Goal: Information Seeking & Learning: Check status

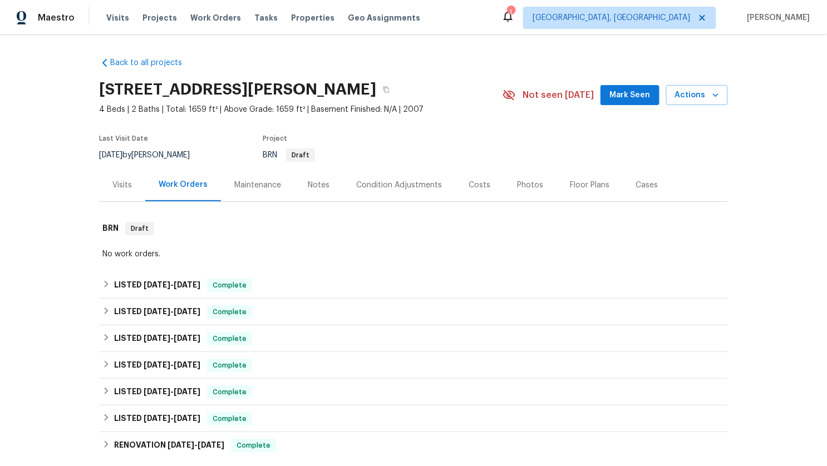
click at [125, 180] on div "Visits" at bounding box center [121, 185] width 19 height 11
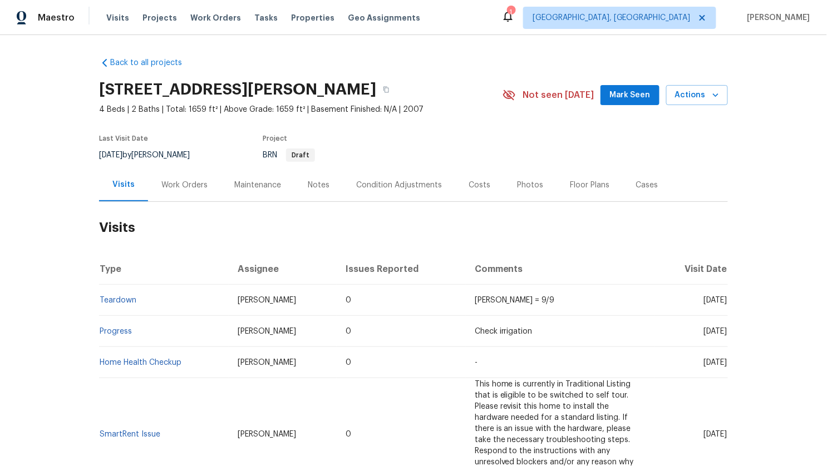
click at [124, 306] on td "Teardown" at bounding box center [164, 300] width 130 height 31
click at [122, 303] on link "Teardown" at bounding box center [118, 300] width 37 height 8
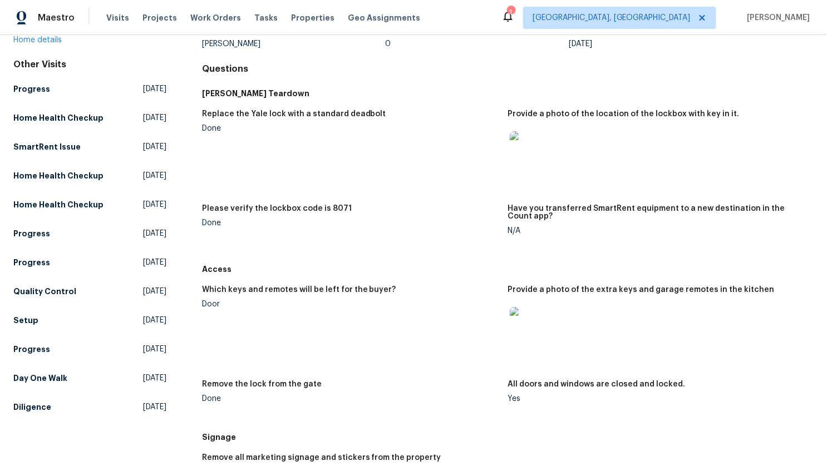
scroll to position [90, 0]
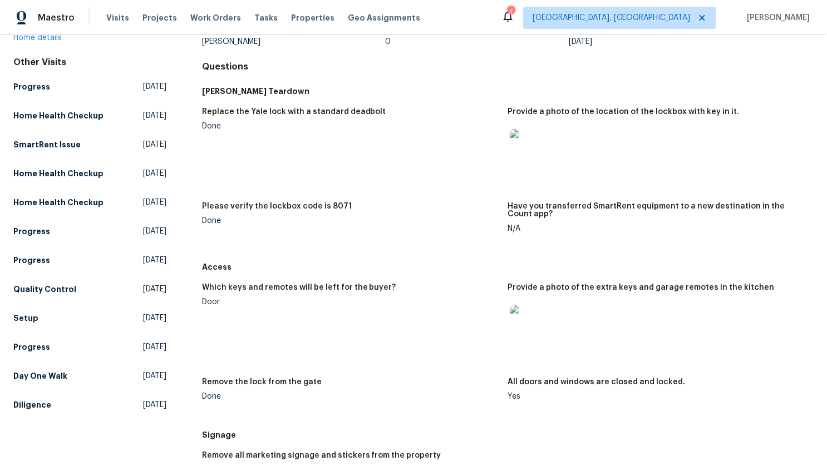
click at [526, 157] on img at bounding box center [528, 147] width 36 height 36
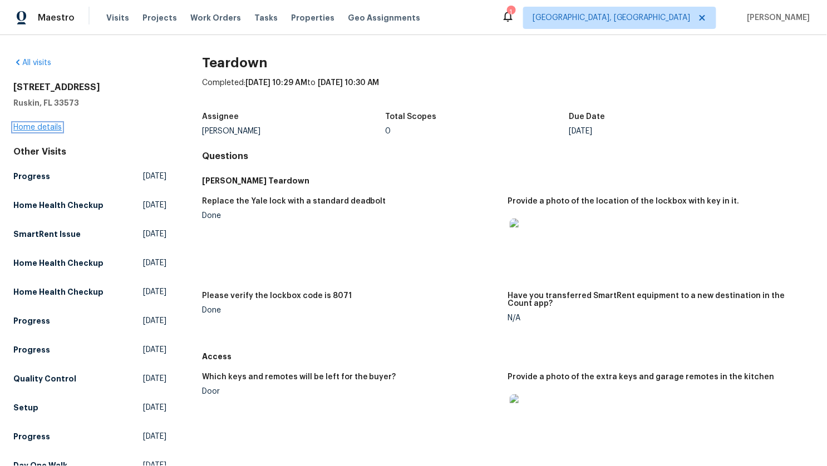
click at [42, 128] on link "Home details" at bounding box center [37, 127] width 48 height 8
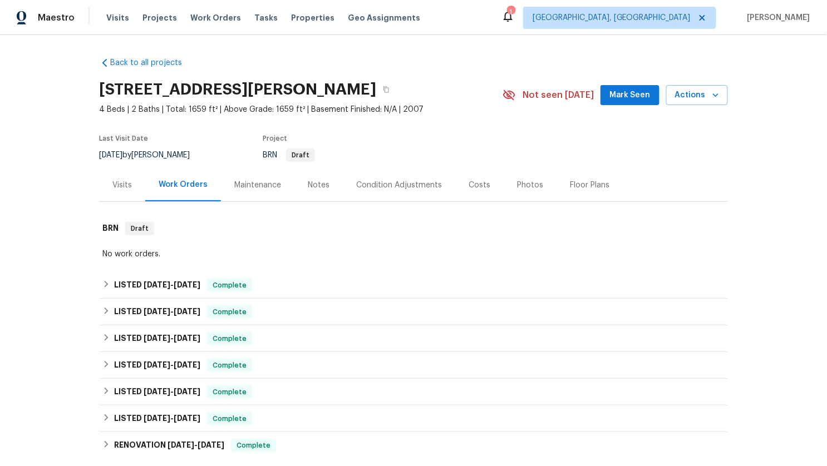
click at [123, 182] on div "Visits" at bounding box center [121, 185] width 19 height 11
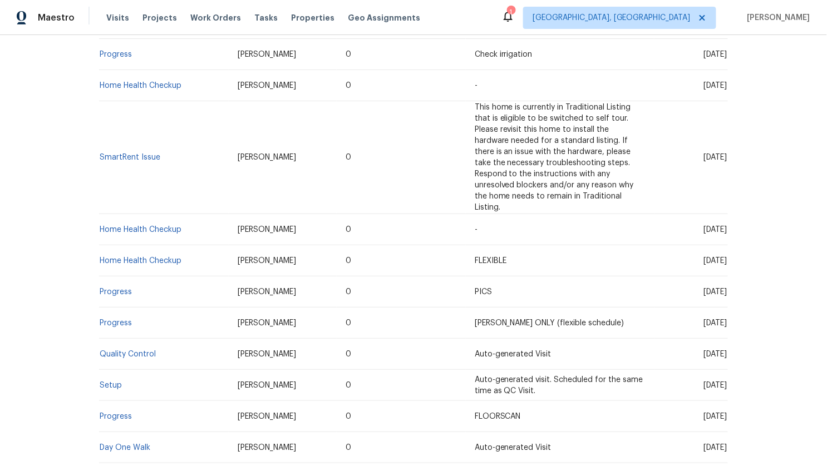
scroll to position [369, 0]
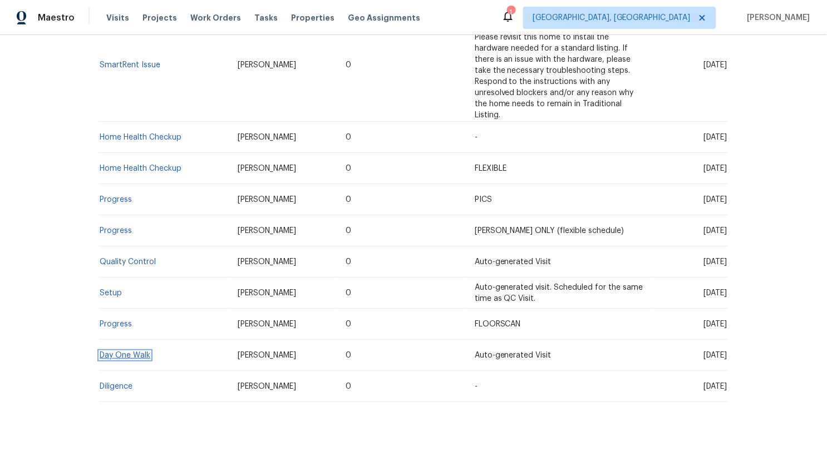
click at [116, 352] on link "Day One Walk" at bounding box center [125, 356] width 51 height 8
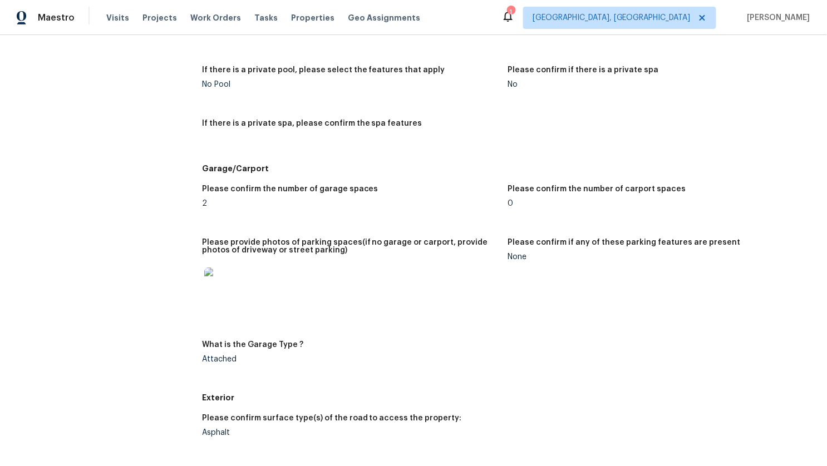
scroll to position [1444, 0]
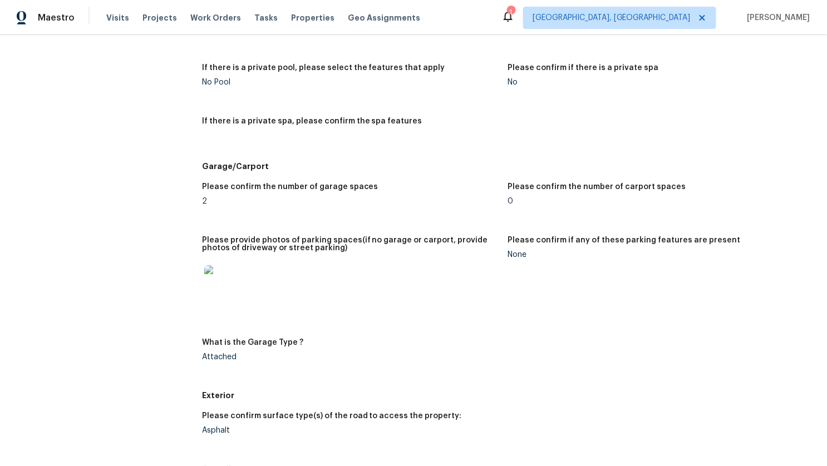
click at [210, 276] on img at bounding box center [222, 283] width 36 height 36
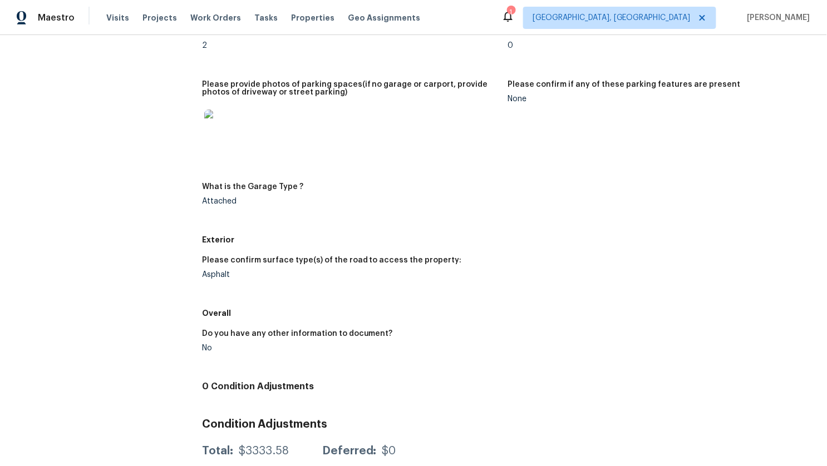
scroll to position [1632, 0]
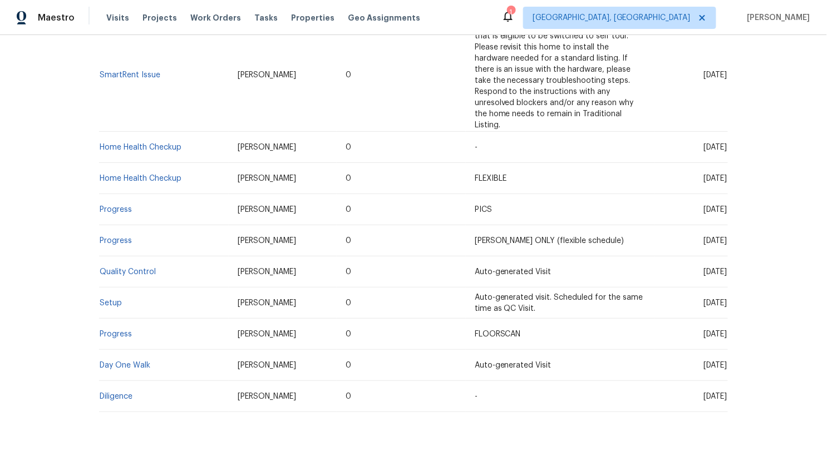
scroll to position [369, 0]
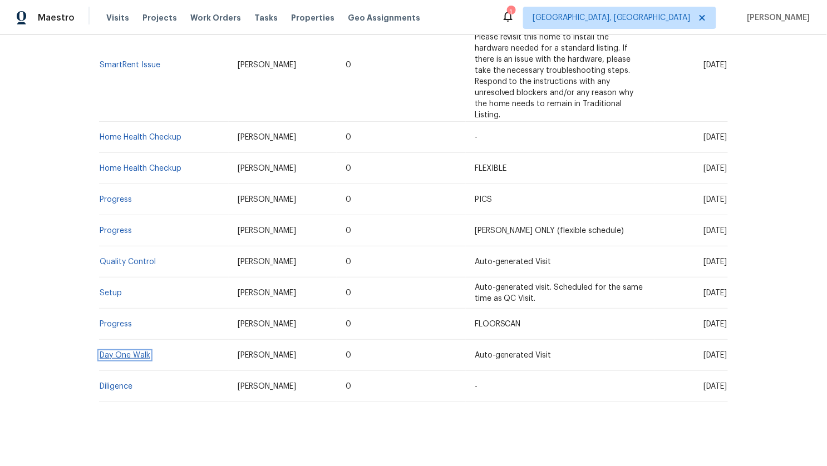
click at [117, 352] on link "Day One Walk" at bounding box center [125, 356] width 51 height 8
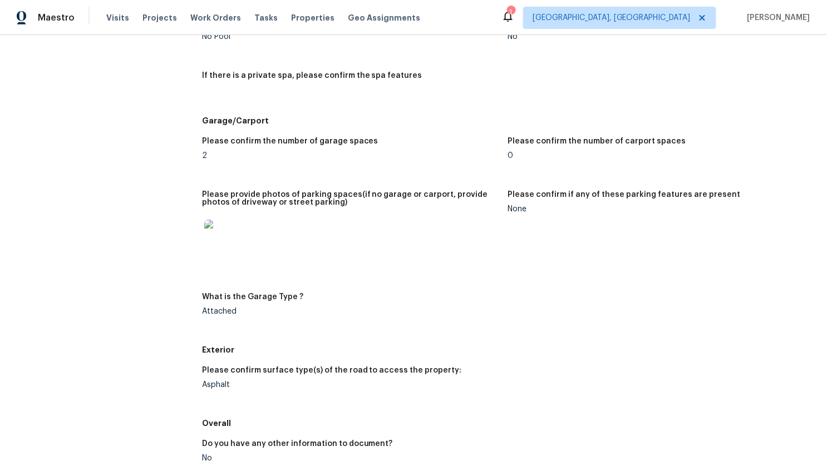
scroll to position [1498, 0]
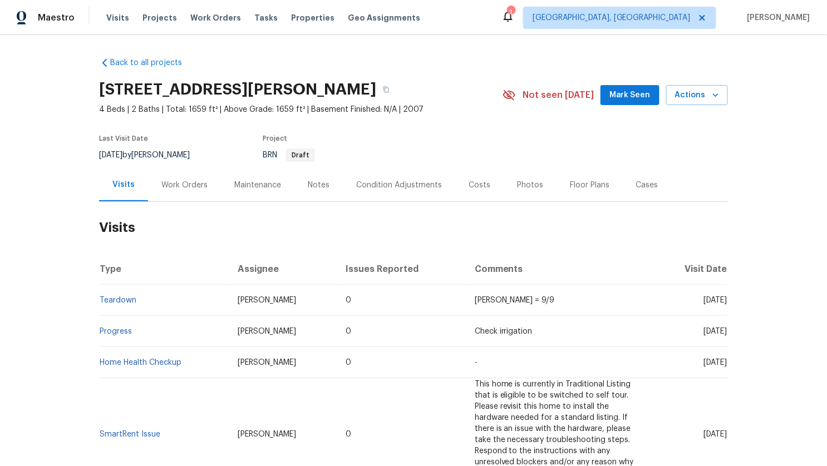
scroll to position [369, 0]
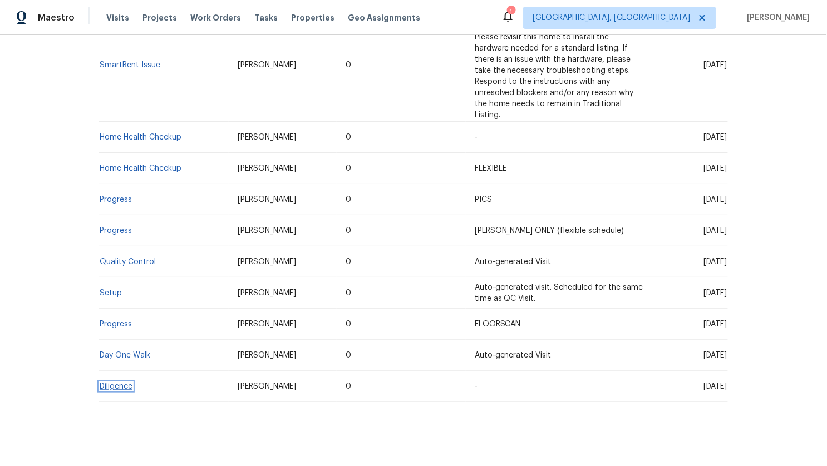
click at [108, 383] on link "Diligence" at bounding box center [116, 387] width 33 height 8
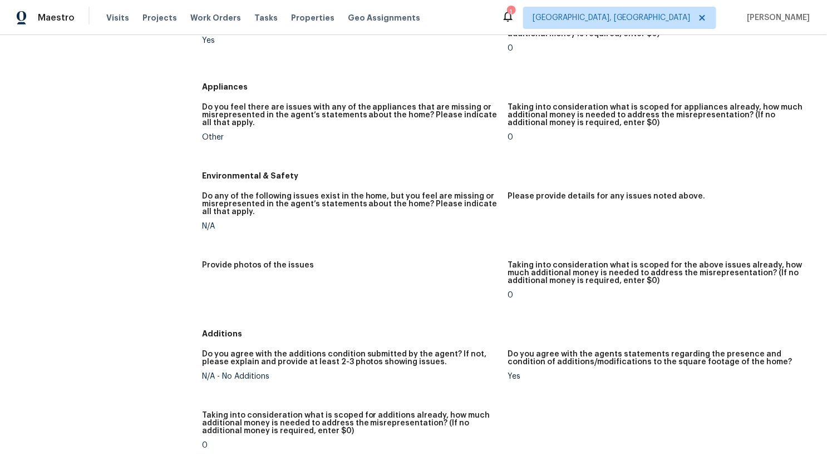
scroll to position [1238, 0]
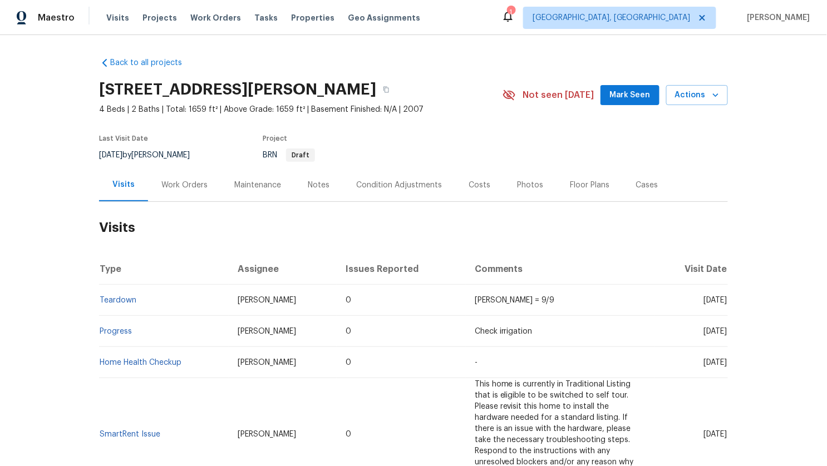
scroll to position [369, 0]
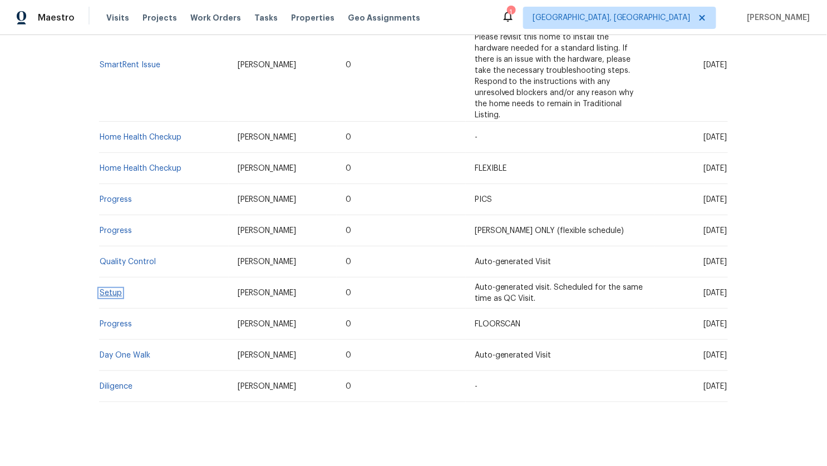
click at [108, 289] on link "Setup" at bounding box center [111, 293] width 22 height 8
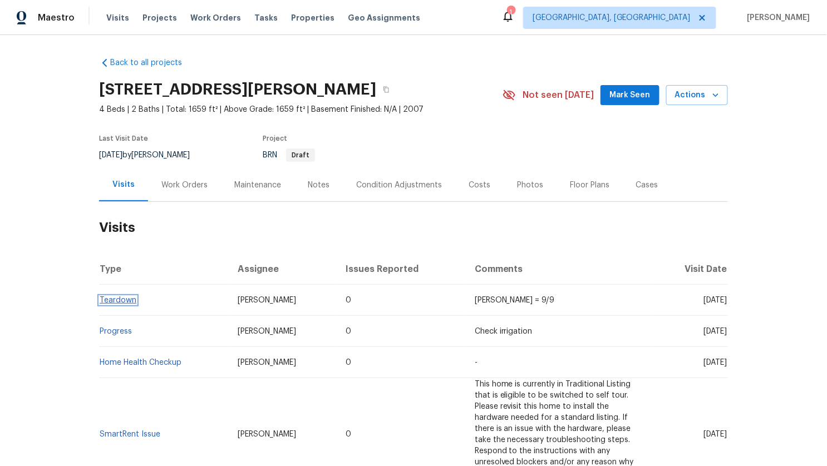
click at [113, 298] on link "Teardown" at bounding box center [118, 300] width 37 height 8
click at [389, 86] on icon "button" at bounding box center [386, 89] width 7 height 7
click at [440, 52] on div "Back to all projects 15452 Long Cypress Dr, Ruskin, FL 33573 4 Beds | 2 Baths |…" at bounding box center [413, 414] width 629 height 732
drag, startPoint x: 97, startPoint y: 155, endPoint x: 132, endPoint y: 153, distance: 35.1
click at [132, 153] on div "Back to all projects 15452 Long Cypress Dr, Ruskin, FL 33573 4 Beds | 2 Baths |…" at bounding box center [413, 250] width 827 height 431
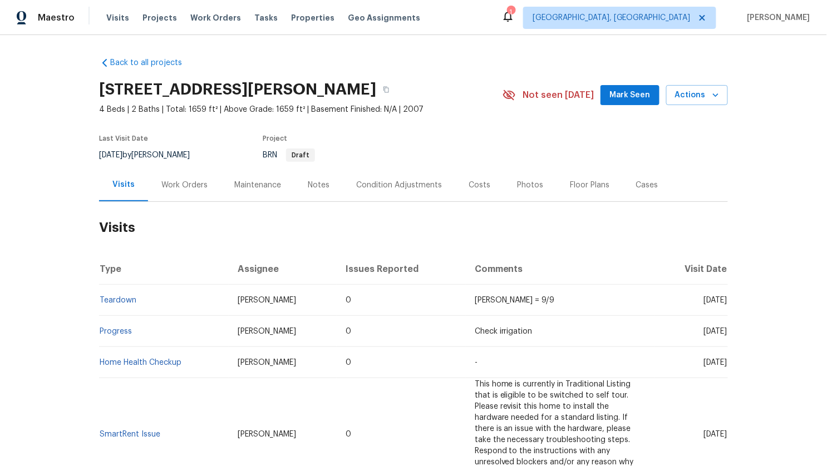
click at [200, 147] on div "Last Visit Date" at bounding box center [151, 141] width 104 height 13
drag, startPoint x: 196, startPoint y: 154, endPoint x: 146, endPoint y: 154, distance: 49.5
click at [146, 153] on div "9/9/2025 by Paul Springer" at bounding box center [151, 155] width 104 height 13
click at [222, 155] on div "Last Visit Date 9/9/2025 by Paul Springer Project BRN Draft" at bounding box center [287, 148] width 377 height 40
